Goal: Task Accomplishment & Management: Manage account settings

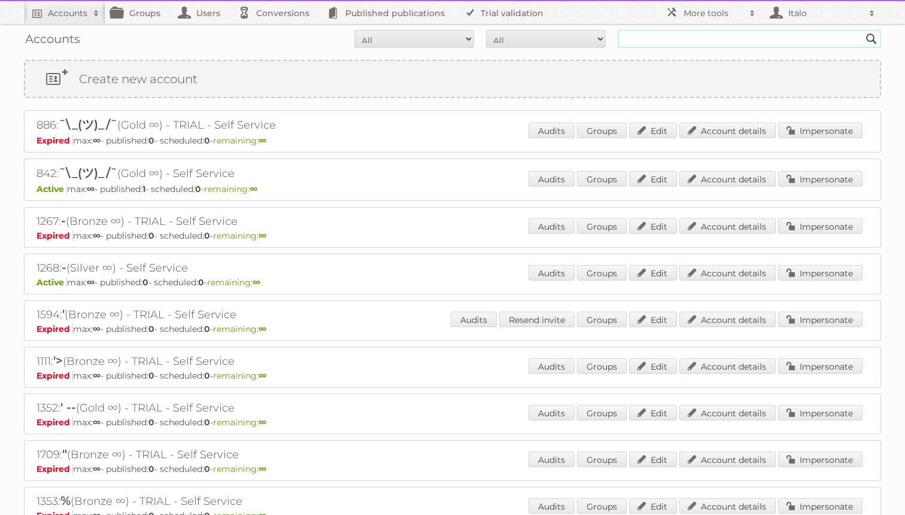
click at [662, 36] on input "text" at bounding box center [748, 39] width 263 height 18
type input "IJMDA"
click at [862, 30] on input "Search" at bounding box center [871, 39] width 18 height 18
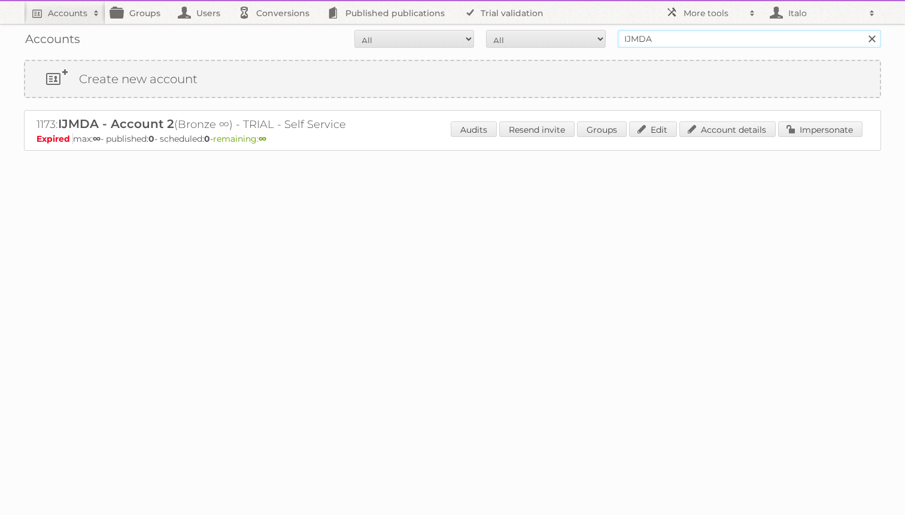
click at [673, 41] on input "IJMDA" at bounding box center [748, 39] width 263 height 18
click at [862, 30] on input "Search" at bounding box center [871, 39] width 18 height 18
type input "IJMD"
click at [673, 41] on input "IJMDA" at bounding box center [748, 39] width 263 height 18
type input "IJMA"
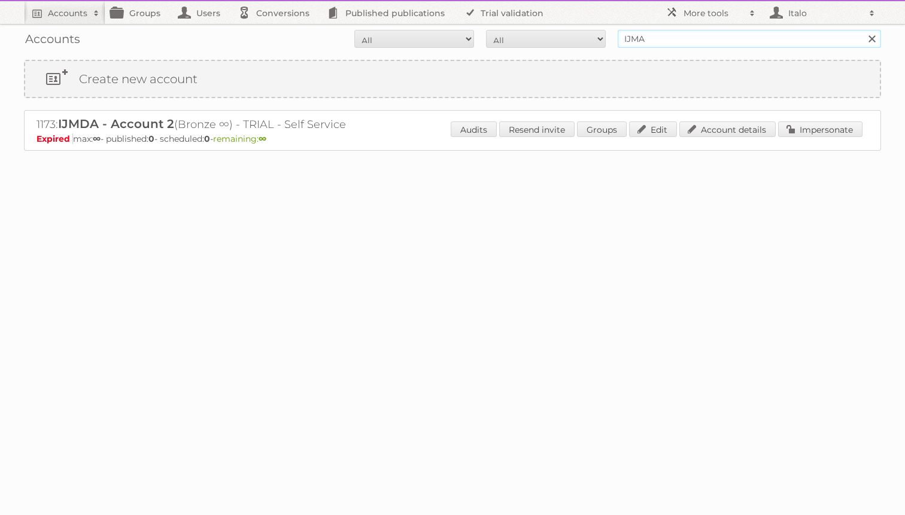
click at [862, 30] on input "Search" at bounding box center [871, 39] width 18 height 18
click at [739, 123] on link "Account details" at bounding box center [727, 129] width 96 height 16
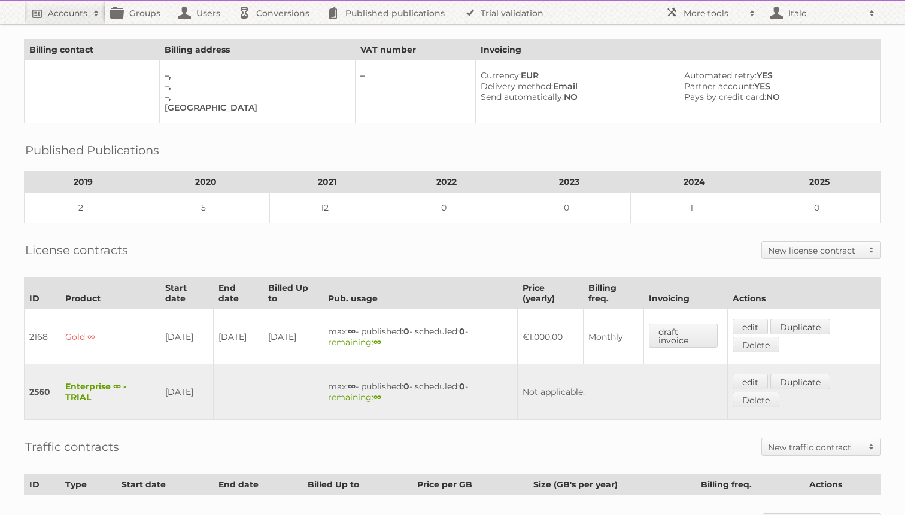
scroll to position [70, 0]
click at [757, 376] on link "edit" at bounding box center [749, 381] width 35 height 16
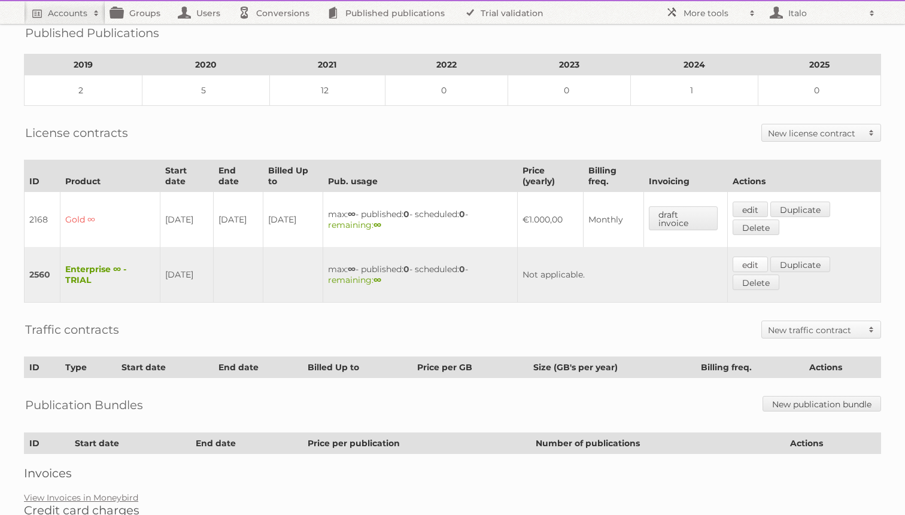
scroll to position [198, 0]
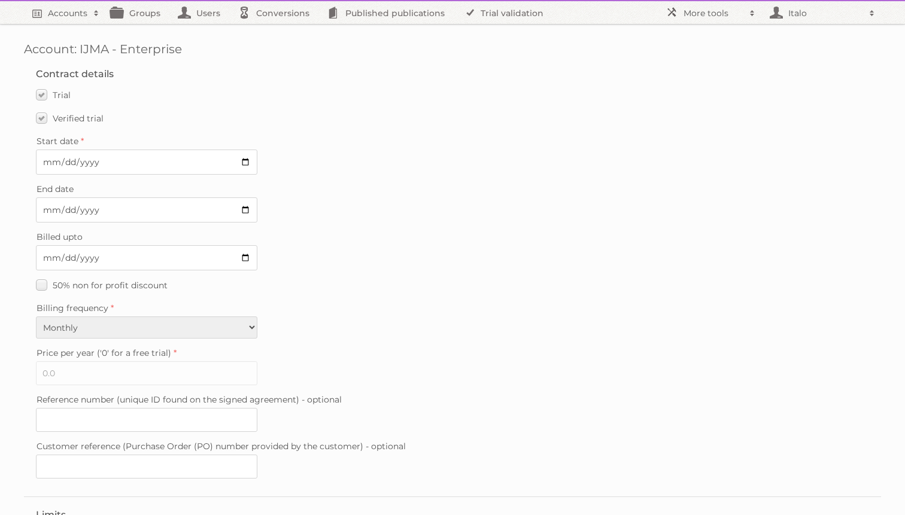
scroll to position [273, 0]
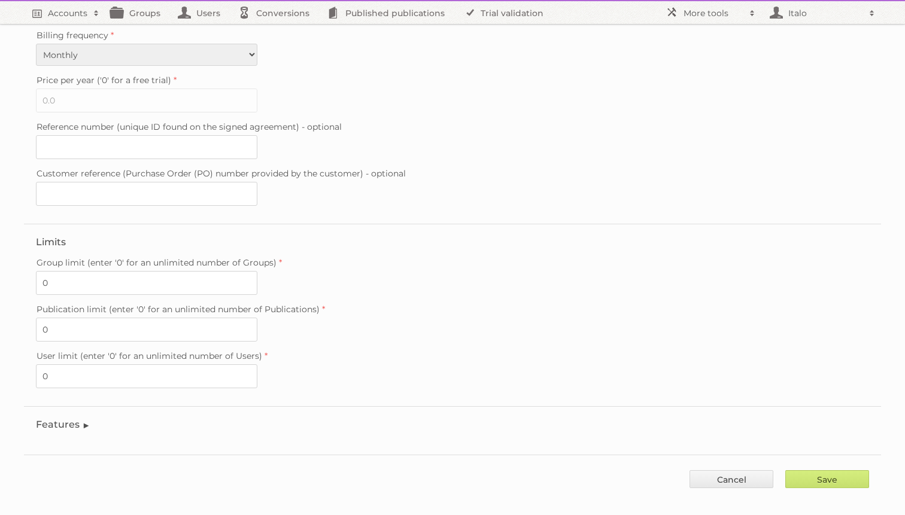
click at [80, 419] on legend "Features" at bounding box center [63, 424] width 54 height 11
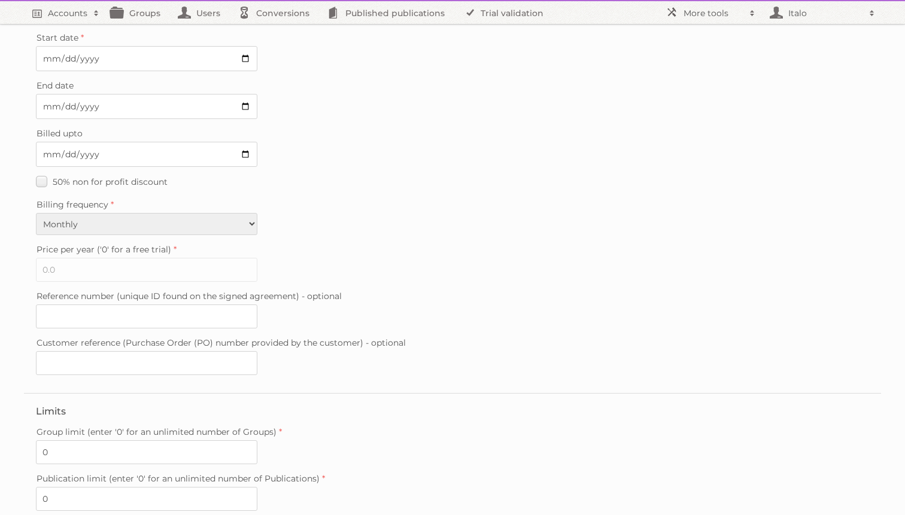
scroll to position [15, 0]
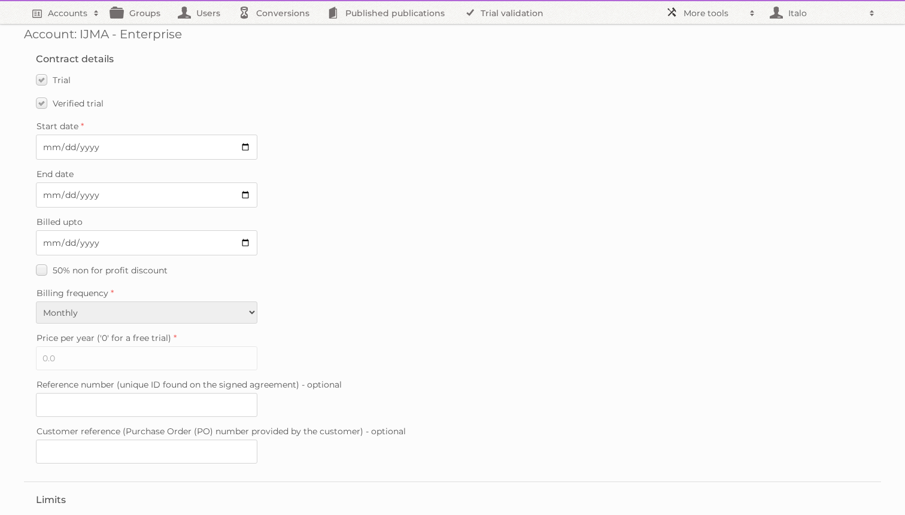
click at [710, 7] on link "More tools" at bounding box center [710, 12] width 102 height 23
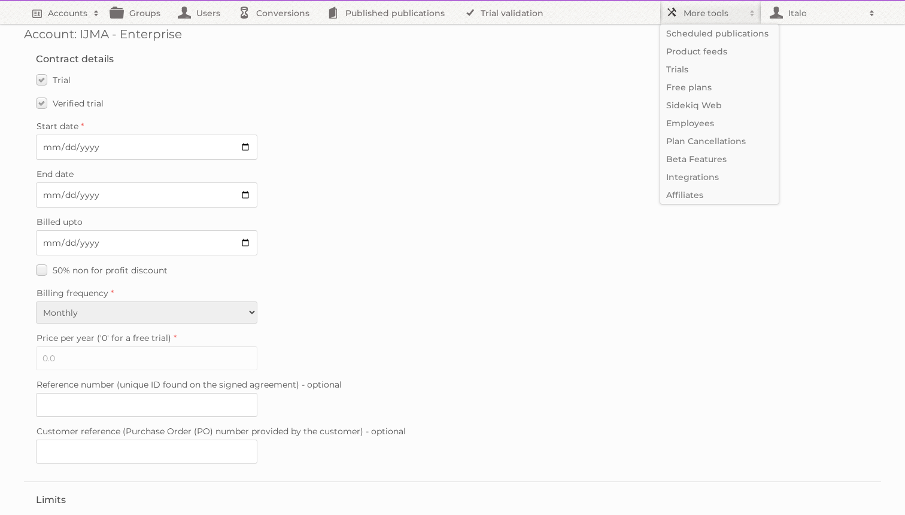
scroll to position [0, 0]
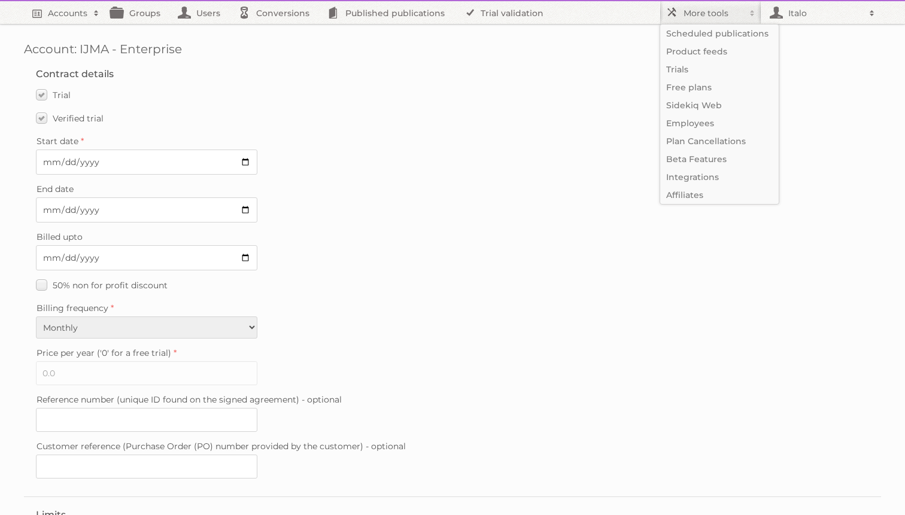
click at [394, 202] on div "End date" at bounding box center [452, 202] width 833 height 42
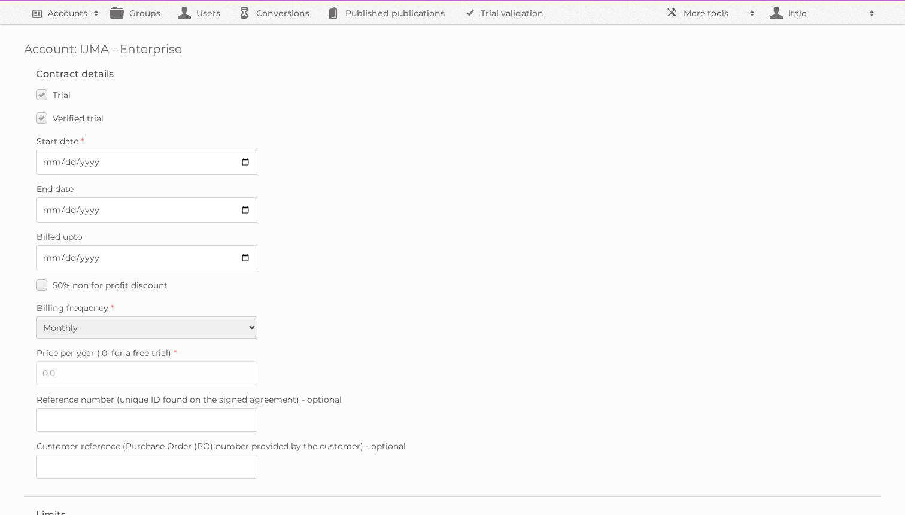
click at [583, 171] on div "Start date 2020-10-27" at bounding box center [452, 154] width 833 height 42
click at [703, 8] on h2 "More tools" at bounding box center [713, 13] width 60 height 12
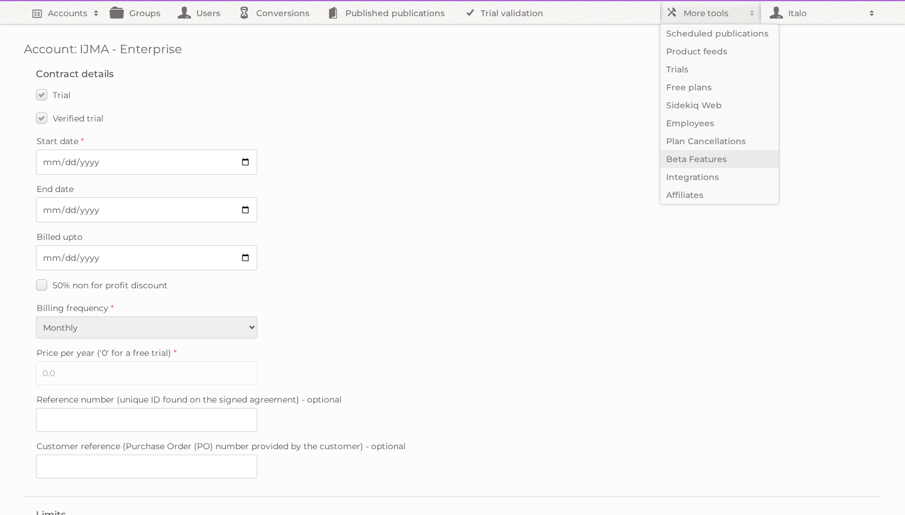
click at [710, 159] on link "Beta Features" at bounding box center [719, 159] width 118 height 18
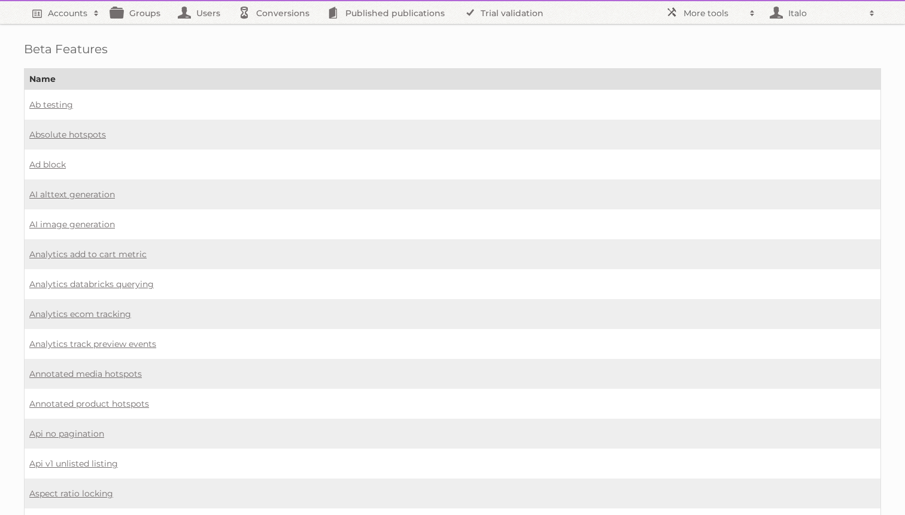
click at [295, 179] on td "AI alttext generation" at bounding box center [453, 194] width 856 height 30
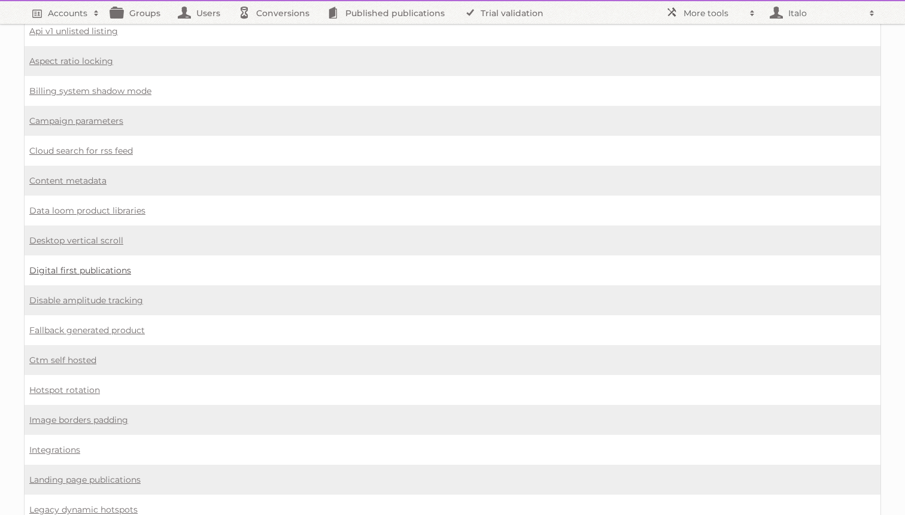
click at [94, 265] on link "Digital first publications" at bounding box center [80, 270] width 102 height 11
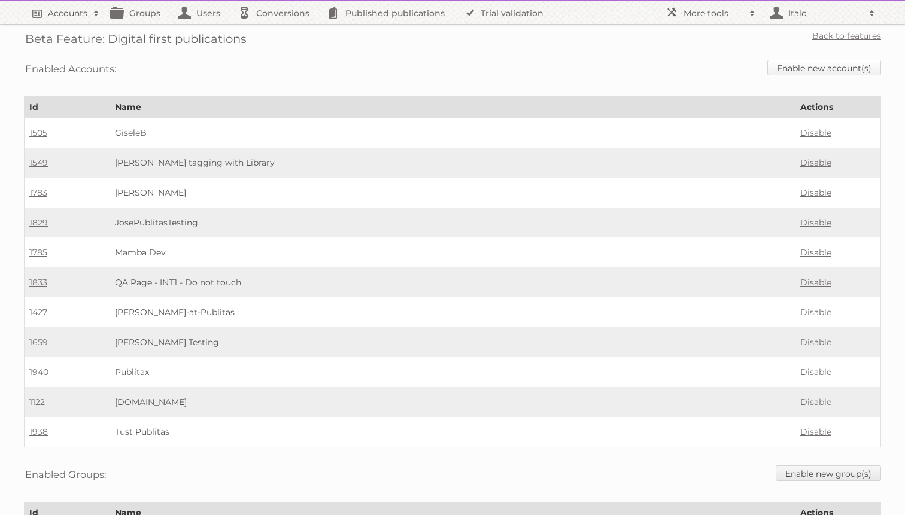
click at [811, 64] on link "Enable new account(s)" at bounding box center [824, 68] width 114 height 16
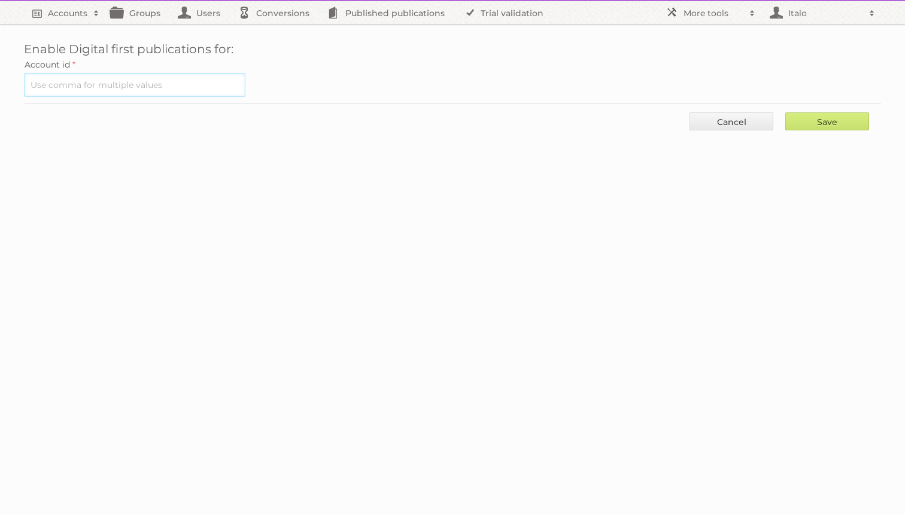
click at [124, 83] on input "text" at bounding box center [134, 85] width 221 height 24
paste input "1125"
type input "1125"
click at [813, 122] on input "Save" at bounding box center [827, 121] width 84 height 18
type input "..."
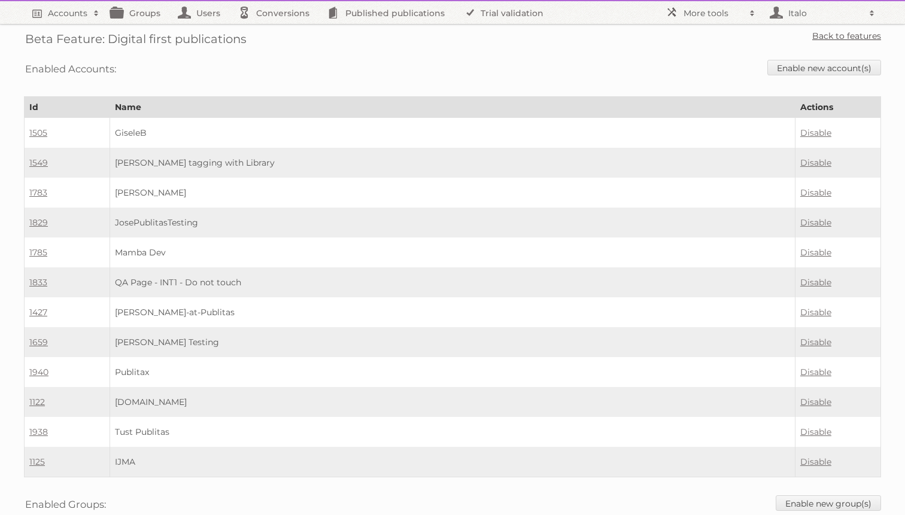
click at [838, 36] on link "Back to features" at bounding box center [846, 36] width 69 height 11
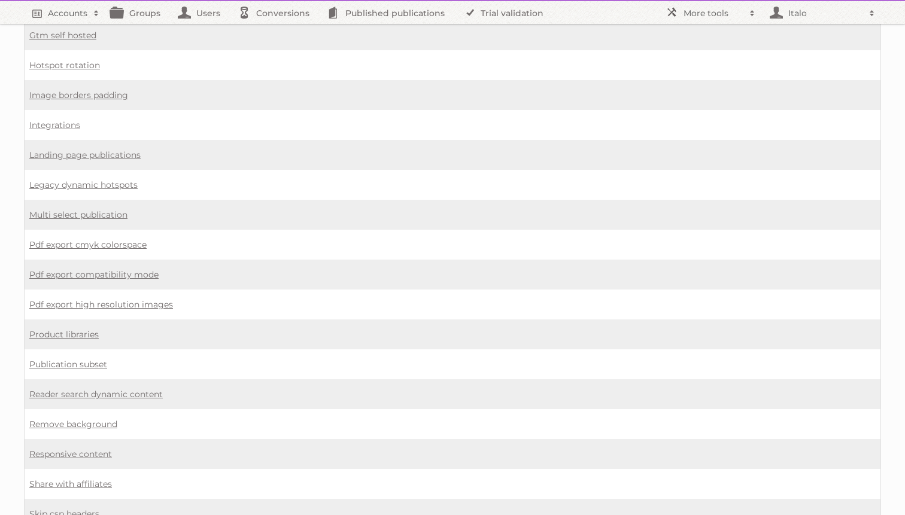
scroll to position [759, 0]
click at [102, 148] on link "Landing page publications" at bounding box center [84, 153] width 111 height 11
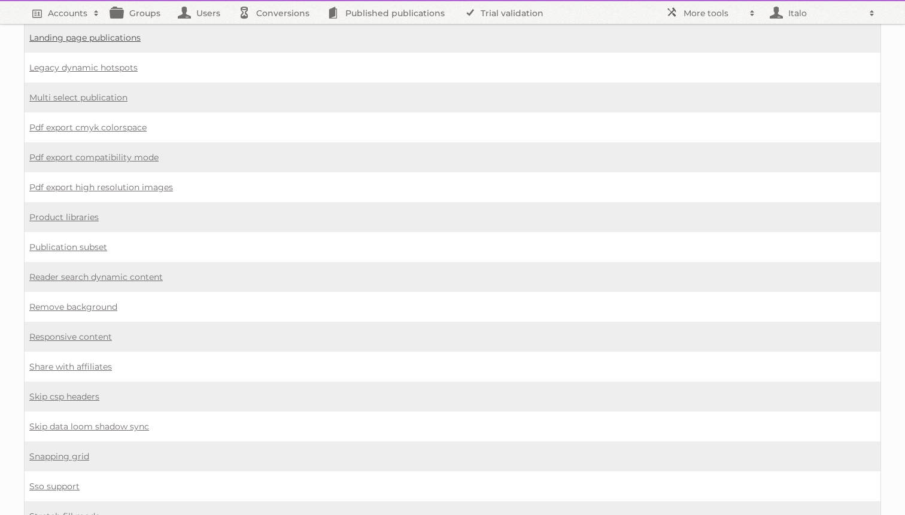
scroll to position [872, 0]
click at [67, 334] on link "Responsive content" at bounding box center [70, 339] width 83 height 11
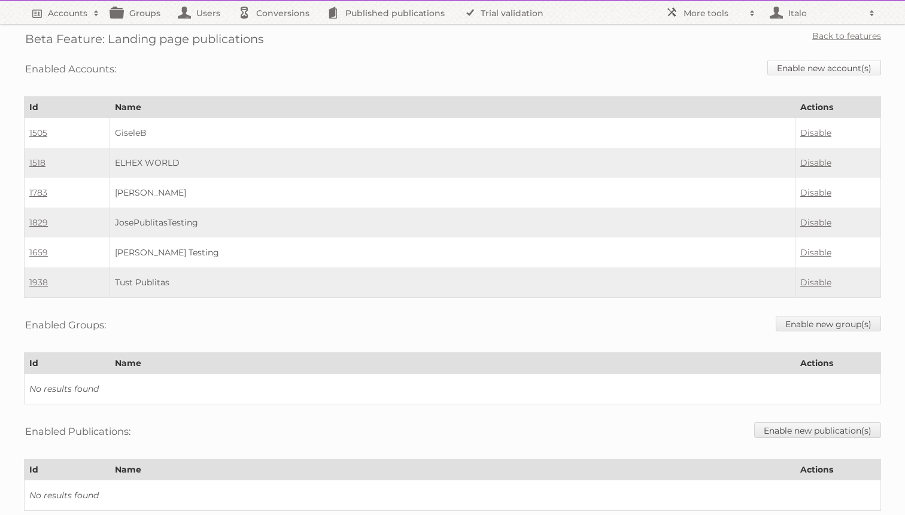
click at [839, 69] on link "Enable new account(s)" at bounding box center [824, 68] width 114 height 16
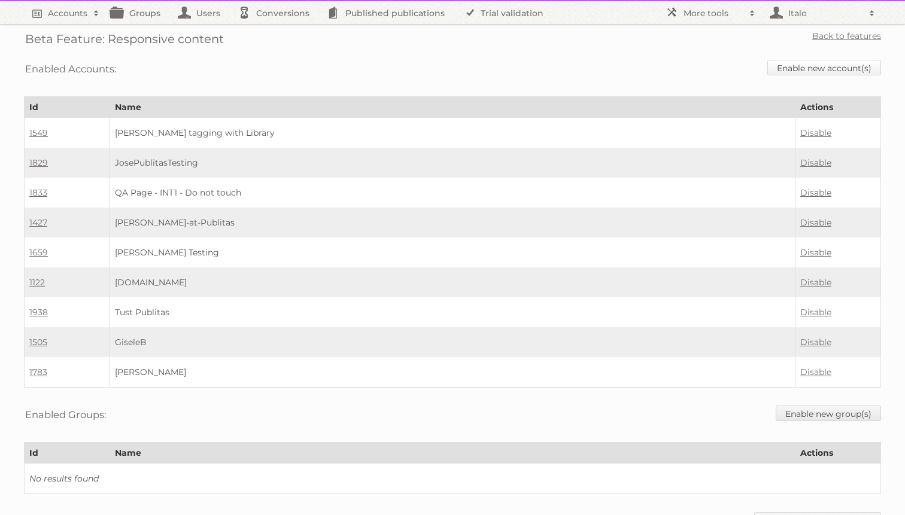
click at [835, 68] on link "Enable new account(s)" at bounding box center [824, 68] width 114 height 16
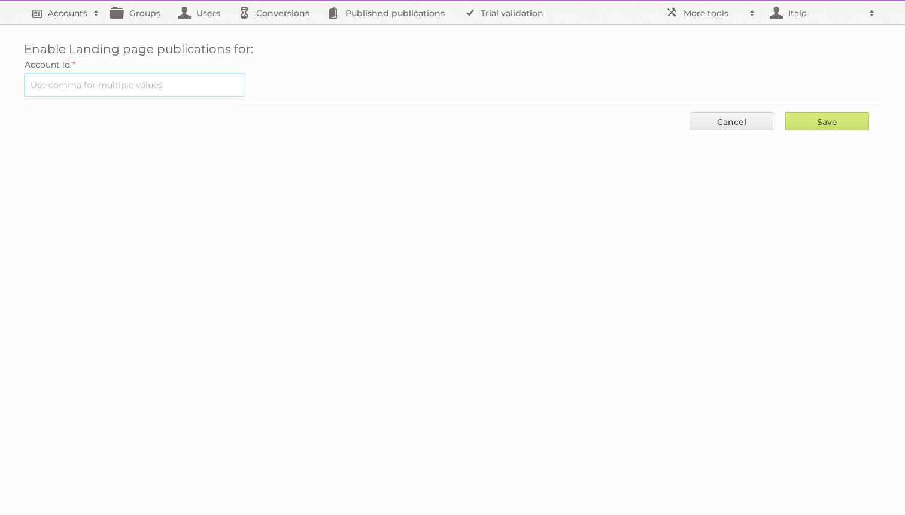
click at [121, 84] on input "text" at bounding box center [134, 85] width 221 height 24
paste input "1125"
type input "1125"
click at [809, 117] on input "Save" at bounding box center [827, 121] width 84 height 18
type input "..."
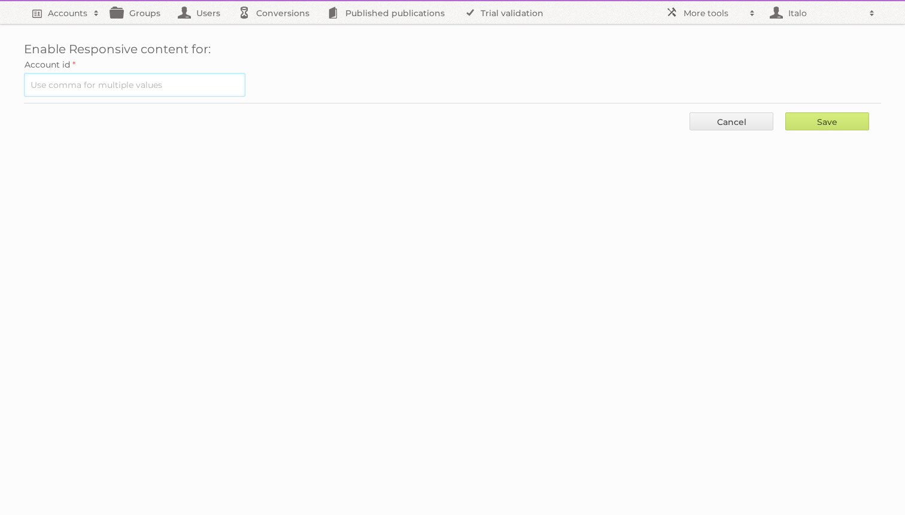
click at [157, 90] on input "text" at bounding box center [134, 85] width 221 height 24
paste input "1125"
type input "1125"
click at [827, 120] on input "Save" at bounding box center [827, 121] width 84 height 18
type input "..."
